Goal: Find specific page/section: Find specific page/section

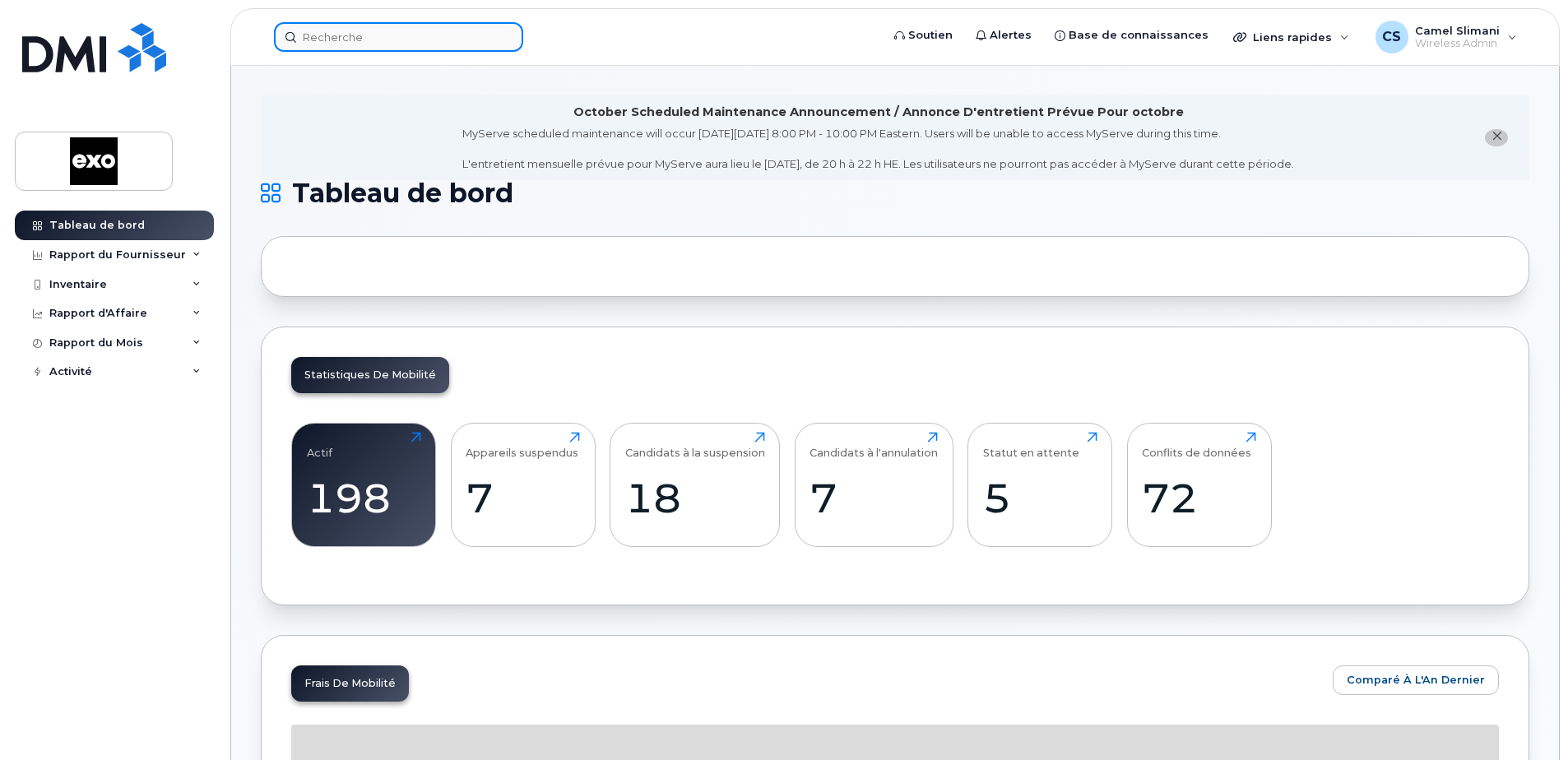
click at [387, 41] on input at bounding box center [398, 37] width 249 height 29
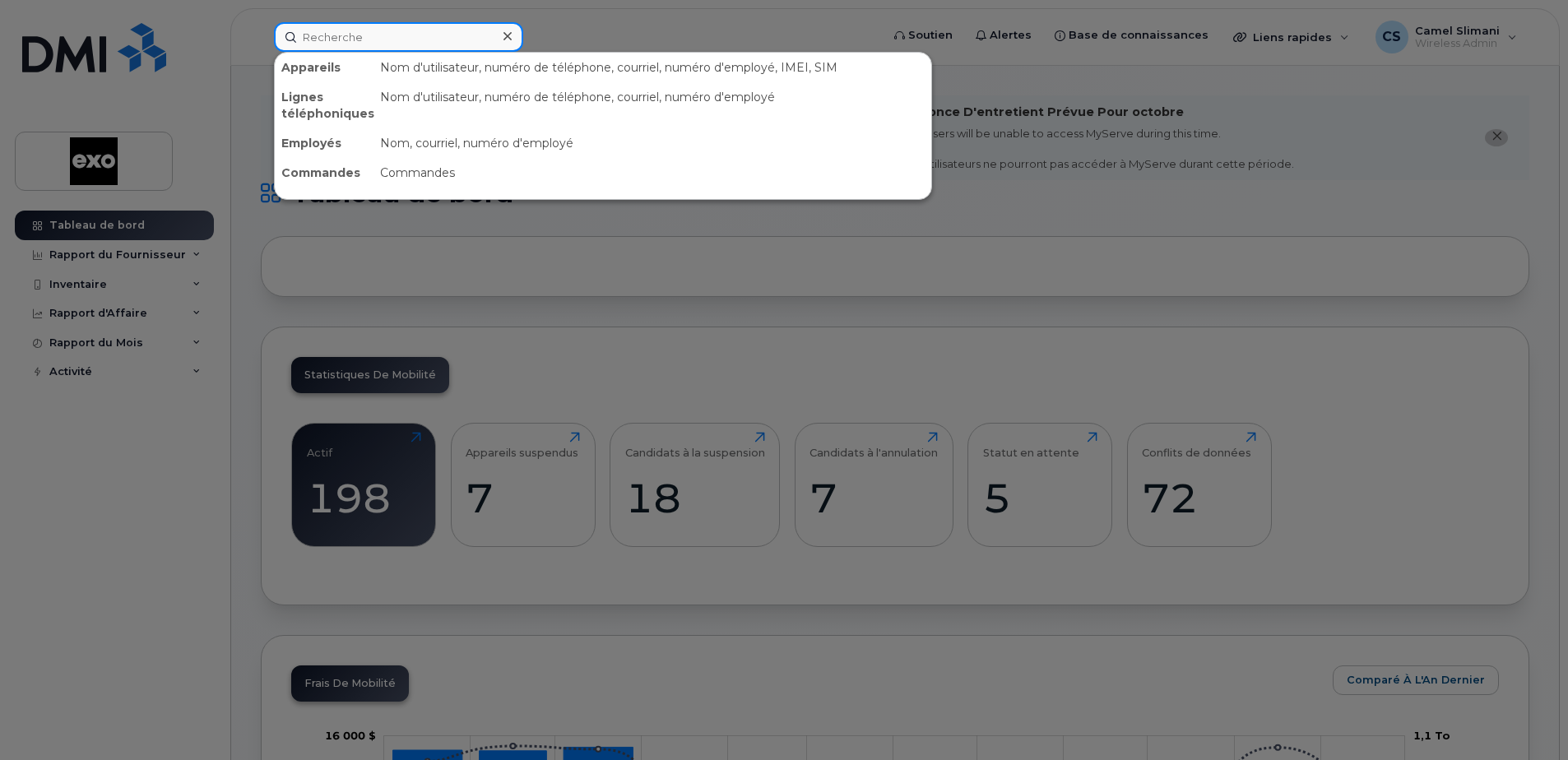
paste input "438-270-8520"
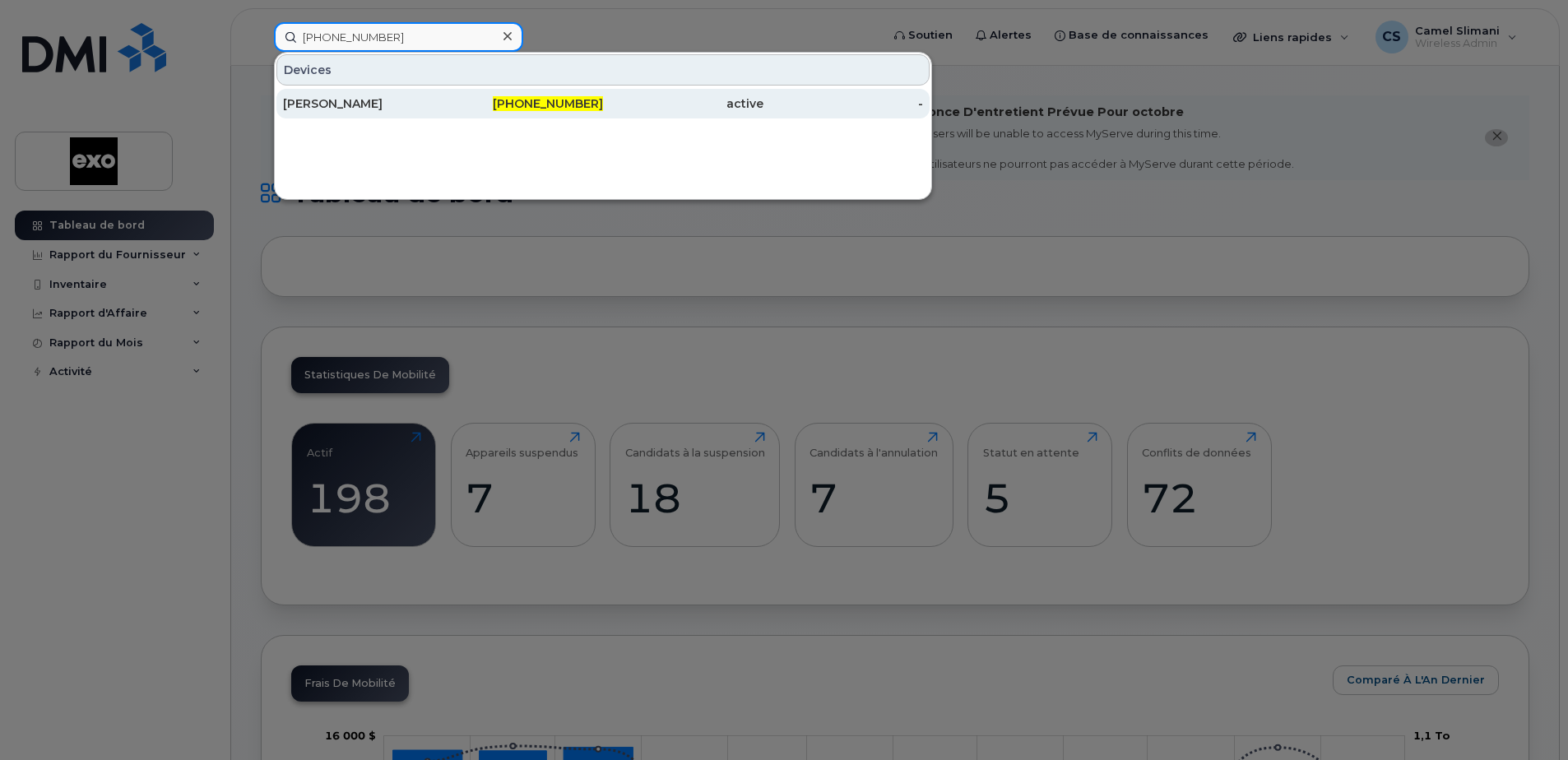
type input "438-270-8520"
click at [374, 102] on div "[PERSON_NAME]" at bounding box center [363, 103] width 161 height 17
